Goal: Contribute content

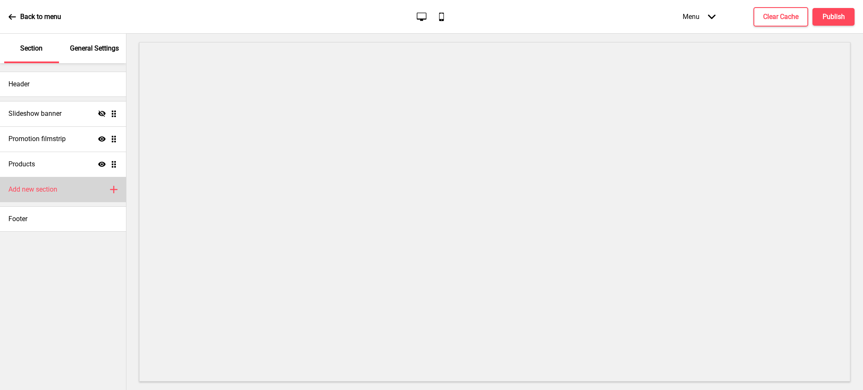
click at [91, 187] on div "Add new section Plus" at bounding box center [63, 189] width 126 height 25
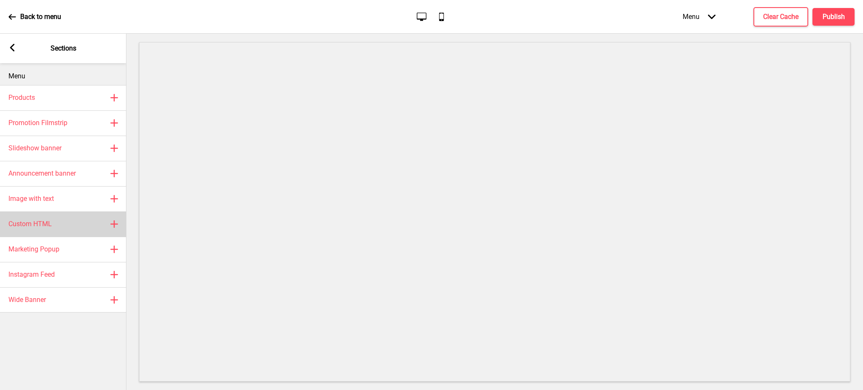
click at [111, 219] on div "Custom HTML Plus" at bounding box center [63, 223] width 126 height 25
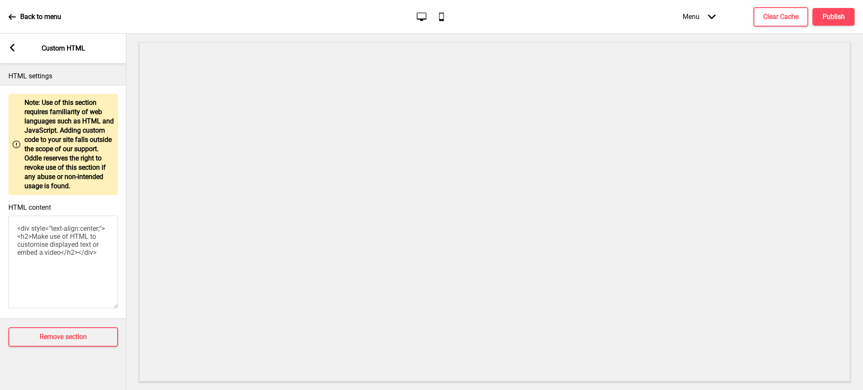
drag, startPoint x: 84, startPoint y: 266, endPoint x: 0, endPoint y: 218, distance: 96.6
click at [0, 218] on div "HTML content <div style="text-align:center;"><h2>Make use of HTML to customise …" at bounding box center [63, 256] width 126 height 115
paste textarea "> <script src="[URL][DOMAIN_NAME]" defer></script> <div class="shopping-cart co…"
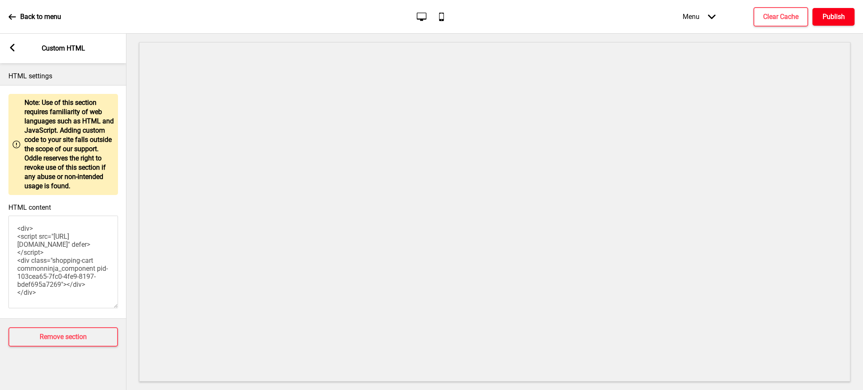
type textarea "<div> <script src="[URL][DOMAIN_NAME]" defer></script> <div class="shopping-car…"
click at [834, 18] on h4 "Publish" at bounding box center [833, 16] width 22 height 9
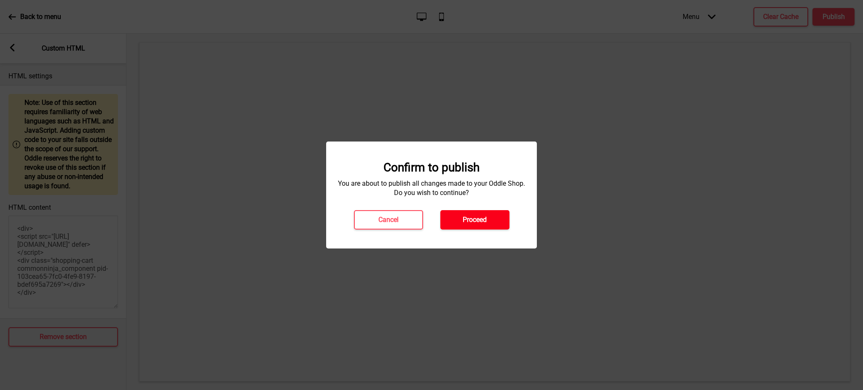
click at [475, 220] on h4 "Proceed" at bounding box center [475, 219] width 24 height 9
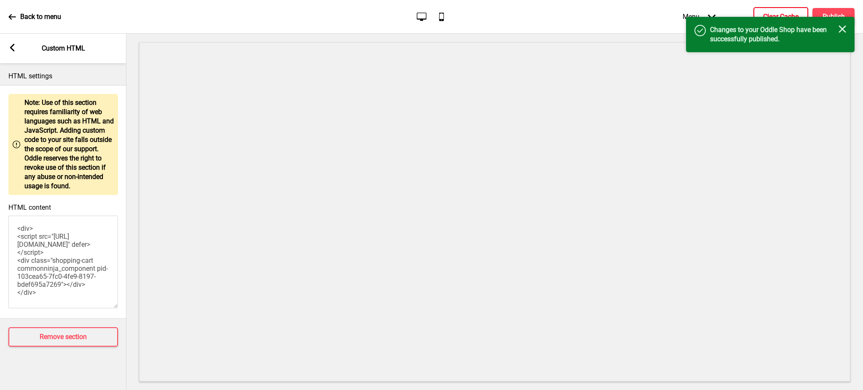
click at [759, 10] on button "Clear Cache" at bounding box center [780, 16] width 55 height 19
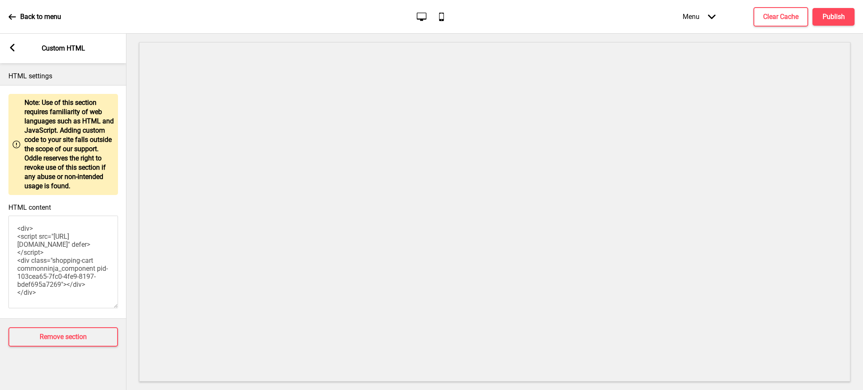
click at [17, 48] on div "Arrow left Custom HTML" at bounding box center [63, 48] width 126 height 29
click at [16, 48] on div "Arrow left Custom HTML" at bounding box center [63, 48] width 126 height 29
click at [10, 50] on rect at bounding box center [12, 48] width 8 height 8
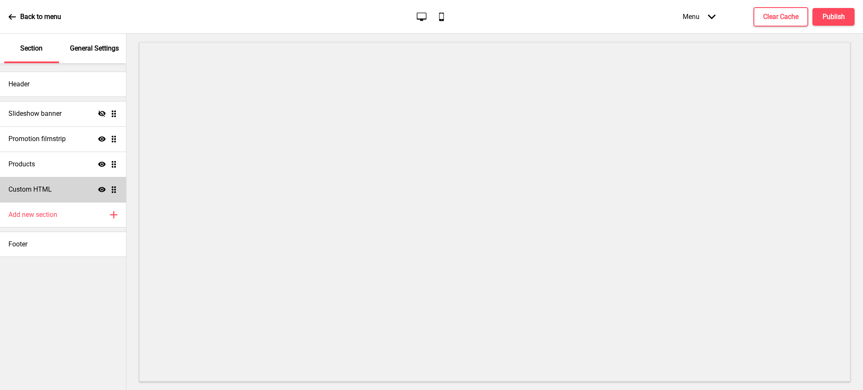
click at [63, 191] on div "Custom HTML Show Drag" at bounding box center [63, 189] width 126 height 25
